Goal: Communication & Community: Answer question/provide support

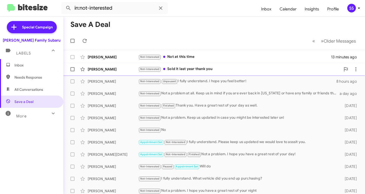
click at [186, 68] on div "Not-Interested Sold it last year thank you" at bounding box center [239, 69] width 202 height 6
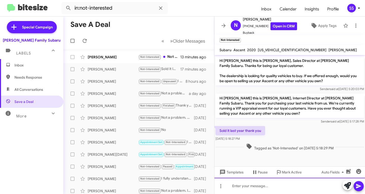
click at [256, 185] on div at bounding box center [290, 186] width 151 height 16
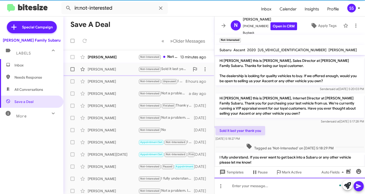
scroll to position [14, 0]
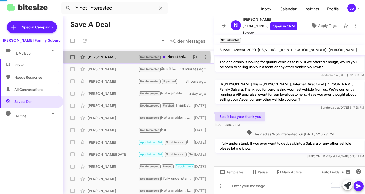
click at [106, 58] on div "[PERSON_NAME]" at bounding box center [113, 57] width 51 height 5
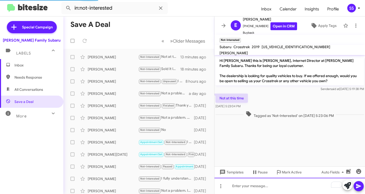
click at [266, 184] on div "To enrich screen reader interactions, please activate Accessibility in Grammarl…" at bounding box center [290, 186] width 151 height 16
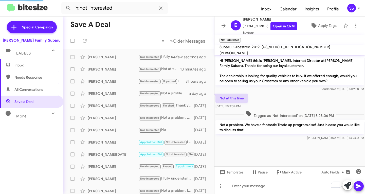
click at [25, 69] on span "Inbox" at bounding box center [31, 65] width 63 height 12
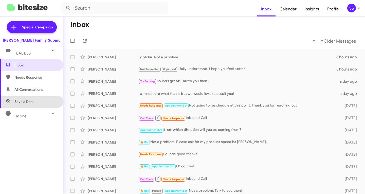
click at [32, 96] on span "Save a Deal" at bounding box center [31, 102] width 63 height 12
type input "in:not-interested"
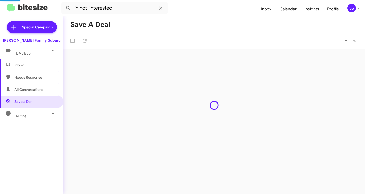
click at [31, 61] on span "Inbox" at bounding box center [31, 65] width 63 height 12
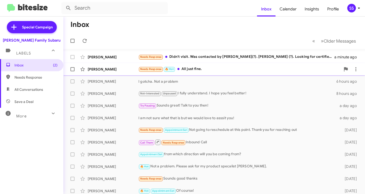
click at [221, 70] on div "Needs Response 🔥 Hot All just fine." at bounding box center [239, 69] width 202 height 6
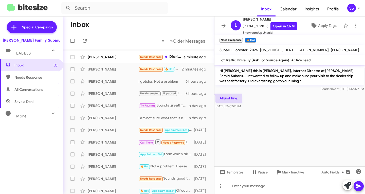
click at [256, 186] on div at bounding box center [290, 186] width 151 height 16
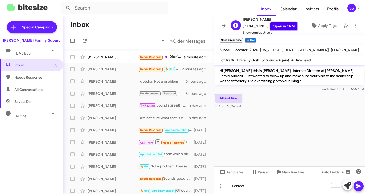
click at [275, 24] on link "Open in CRM" at bounding box center [284, 26] width 27 height 8
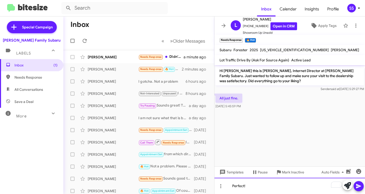
click at [260, 188] on div "Perfect!" at bounding box center [290, 186] width 151 height 16
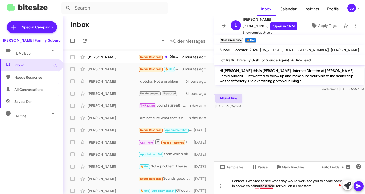
click at [263, 187] on div "Perfect! I wanted to see what day would work for you to come back in so we ca n…" at bounding box center [290, 183] width 151 height 21
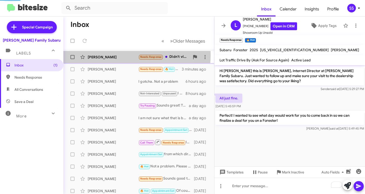
click at [106, 55] on div "[PERSON_NAME]" at bounding box center [113, 57] width 51 height 5
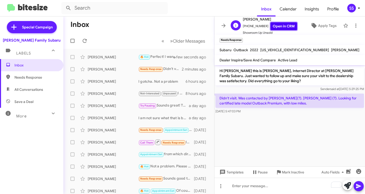
click at [282, 25] on link "Open in CRM" at bounding box center [284, 26] width 27 height 8
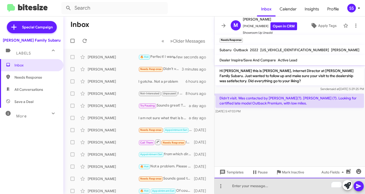
click at [292, 184] on div "To enrich screen reader interactions, please activate Accessibility in Grammarl…" at bounding box center [290, 186] width 151 height 16
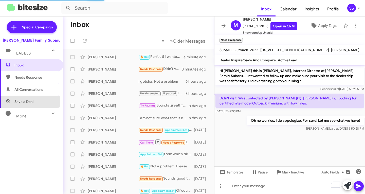
click at [27, 103] on span "Save a Deal" at bounding box center [23, 101] width 19 height 5
type input "in:not-interested"
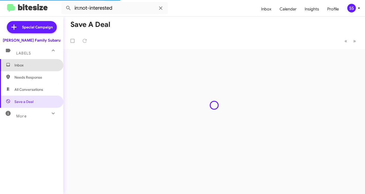
click at [36, 66] on span "Inbox" at bounding box center [35, 65] width 43 height 5
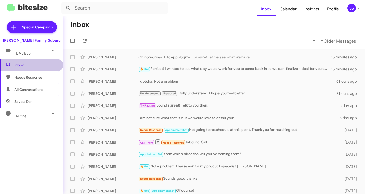
click at [37, 68] on span "Inbox" at bounding box center [31, 65] width 63 height 12
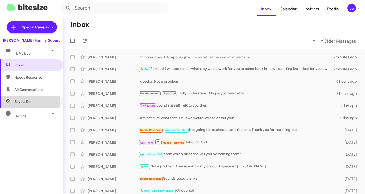
drag, startPoint x: 28, startPoint y: 102, endPoint x: 28, endPoint y: 83, distance: 18.8
click at [28, 101] on span "Save a Deal" at bounding box center [23, 101] width 19 height 5
type input "in:not-interested"
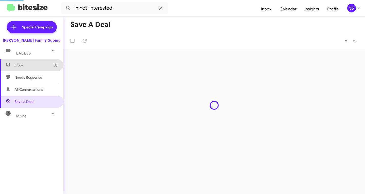
click at [31, 64] on span "Inbox (1)" at bounding box center [35, 65] width 43 height 5
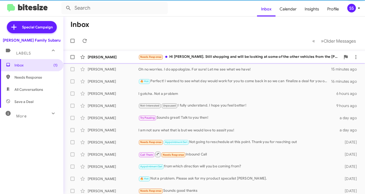
click at [217, 58] on div "Needs Response Hi [PERSON_NAME]. Still shopping and will be looking at some of …" at bounding box center [239, 57] width 202 height 6
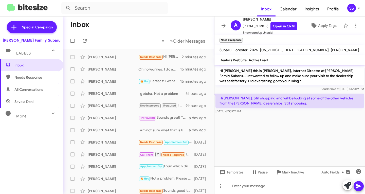
click at [267, 190] on div at bounding box center [290, 186] width 151 height 16
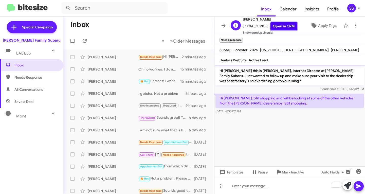
click at [274, 27] on link "Open in CRM" at bounding box center [284, 26] width 27 height 8
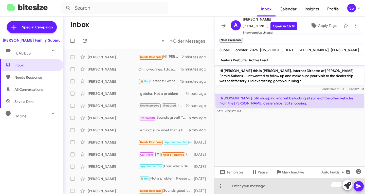
click at [254, 192] on div "To enrich screen reader interactions, please activate Accessibility in Grammarl…" at bounding box center [290, 186] width 151 height 16
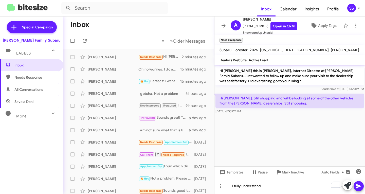
click at [273, 186] on div "I fully understand." at bounding box center [290, 186] width 151 height 16
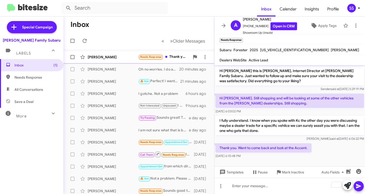
click at [107, 55] on div "[PERSON_NAME]" at bounding box center [113, 57] width 51 height 5
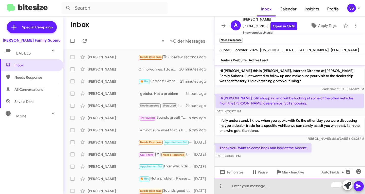
click at [253, 185] on div "To enrich screen reader interactions, please activate Accessibility in Grammarl…" at bounding box center [290, 186] width 151 height 16
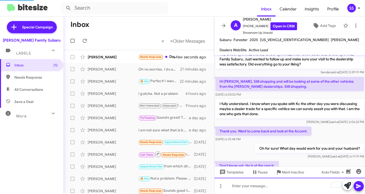
scroll to position [25, 0]
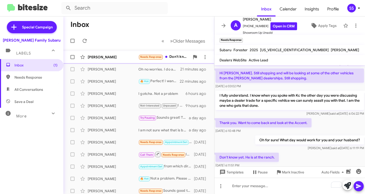
click at [117, 59] on div "[PERSON_NAME]" at bounding box center [113, 57] width 51 height 5
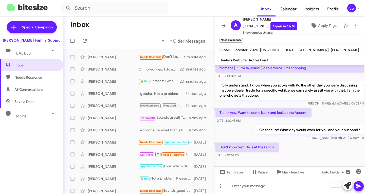
click at [239, 193] on div "To enrich screen reader interactions, please activate Accessibility in Grammarl…" at bounding box center [290, 186] width 151 height 16
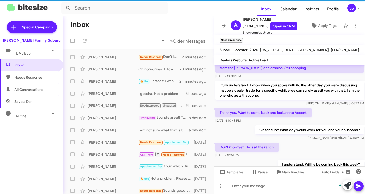
scroll to position [0, 0]
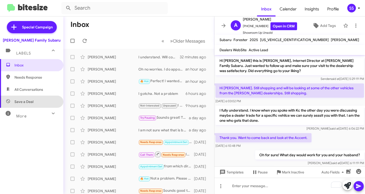
click at [33, 106] on span "Save a Deal" at bounding box center [31, 102] width 63 height 12
type input "in:not-interested"
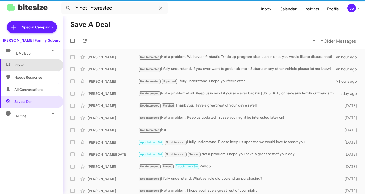
click at [37, 65] on span "Inbox" at bounding box center [35, 65] width 43 height 5
